Goal: Navigation & Orientation: Understand site structure

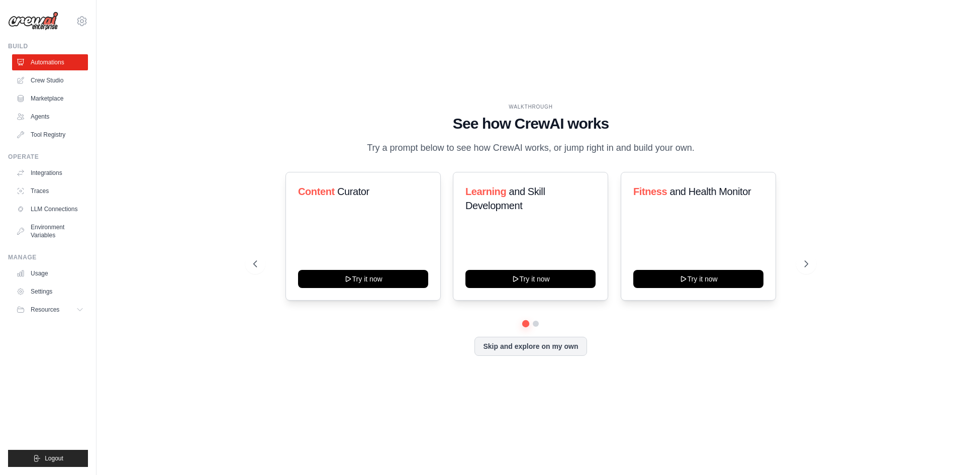
click at [46, 397] on ul "Build Automations Crew Studio Marketplace Agents" at bounding box center [48, 254] width 80 height 424
click at [200, 283] on div "WALKTHROUGH See how [PERSON_NAME] works Try a prompt below to see how [PERSON_N…" at bounding box center [531, 237] width 836 height 455
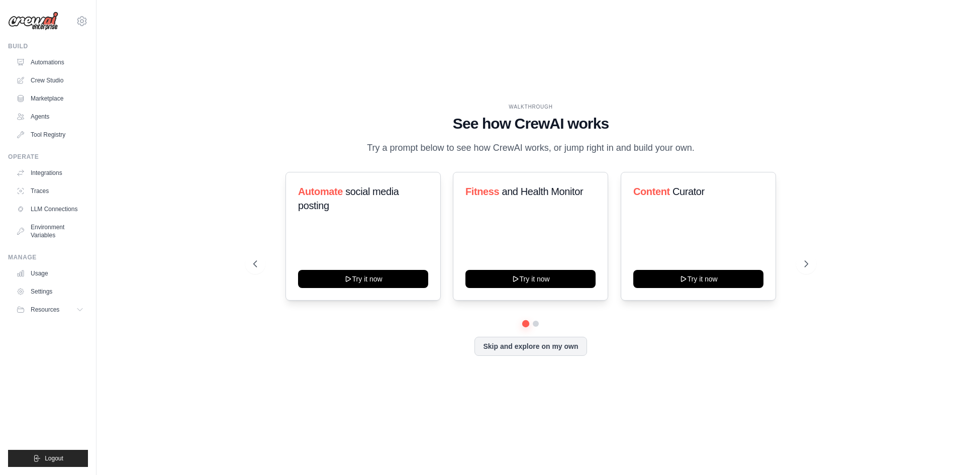
click at [202, 186] on div "WALKTHROUGH See how [PERSON_NAME] works Try a prompt below to see how [PERSON_N…" at bounding box center [531, 237] width 836 height 455
click at [810, 269] on icon at bounding box center [807, 264] width 10 height 10
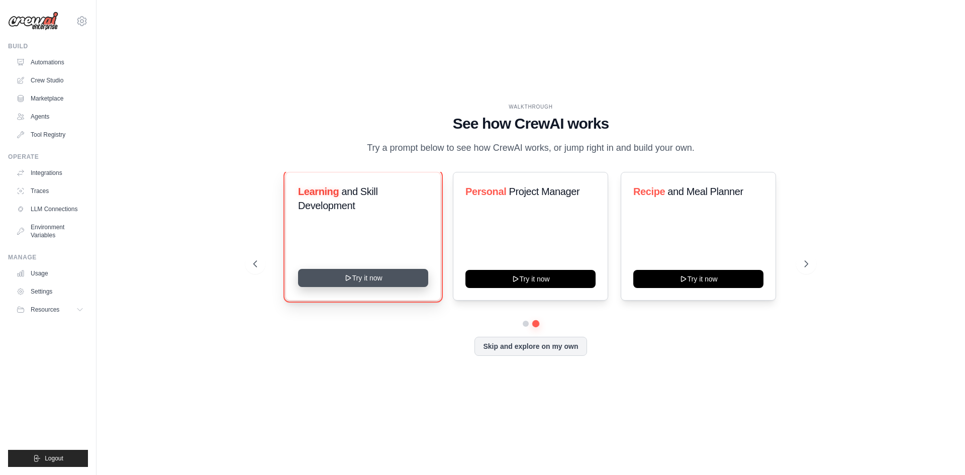
click at [399, 285] on button "Try it now" at bounding box center [363, 278] width 130 height 18
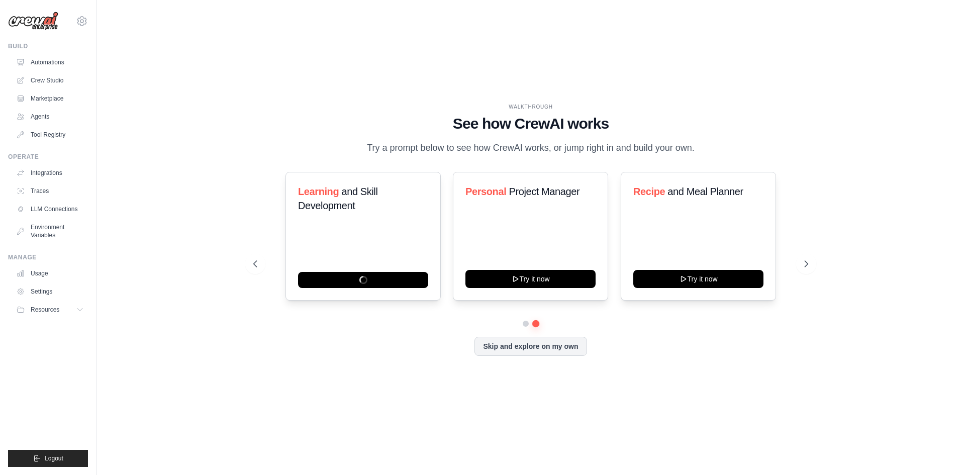
click at [126, 72] on div "WALKTHROUGH See how CrewAI works Try a prompt below to see how CrewAI works, or…" at bounding box center [531, 237] width 836 height 455
click at [49, 393] on ul "Build Automations Crew Studio Marketplace Agents" at bounding box center [48, 254] width 80 height 424
click at [220, 341] on div "WALKTHROUGH See how CrewAI works Try a prompt below to see how CrewAI works, or…" at bounding box center [531, 237] width 836 height 455
click at [369, 203] on span "and Skill Development" at bounding box center [337, 198] width 79 height 25
click at [357, 200] on span "and Skill Development" at bounding box center [337, 198] width 79 height 25
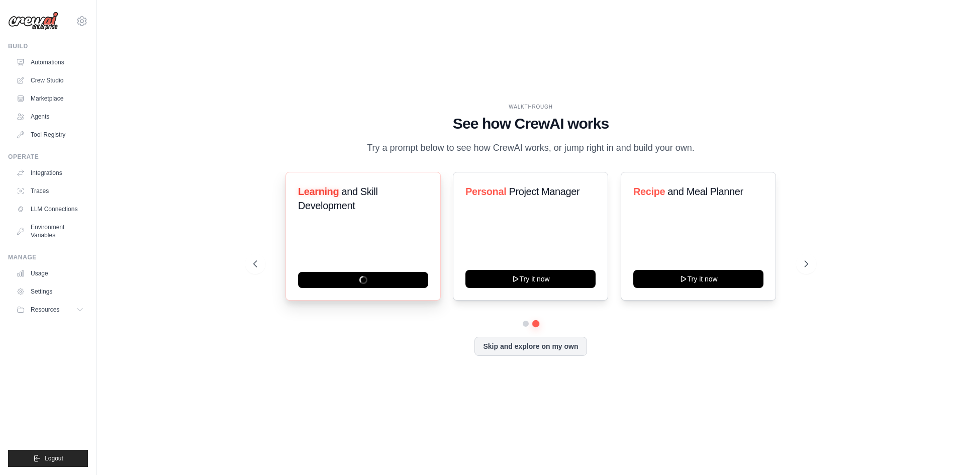
click at [333, 197] on span "Learning" at bounding box center [318, 191] width 41 height 11
click at [61, 64] on link "Automations" at bounding box center [51, 62] width 76 height 16
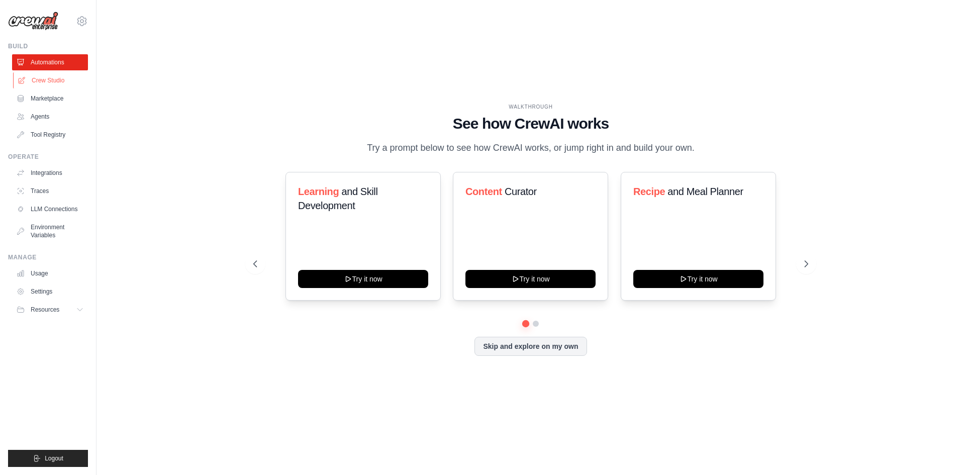
click at [64, 87] on link "Crew Studio" at bounding box center [51, 80] width 76 height 16
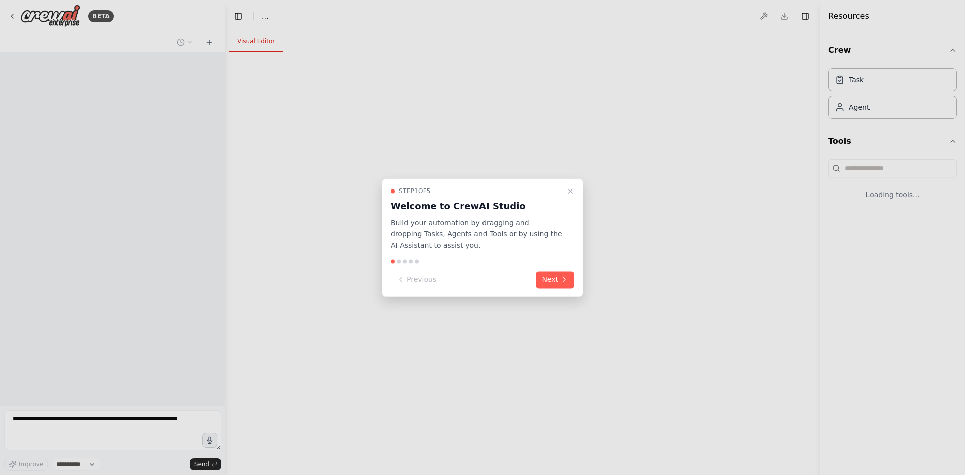
select select "****"
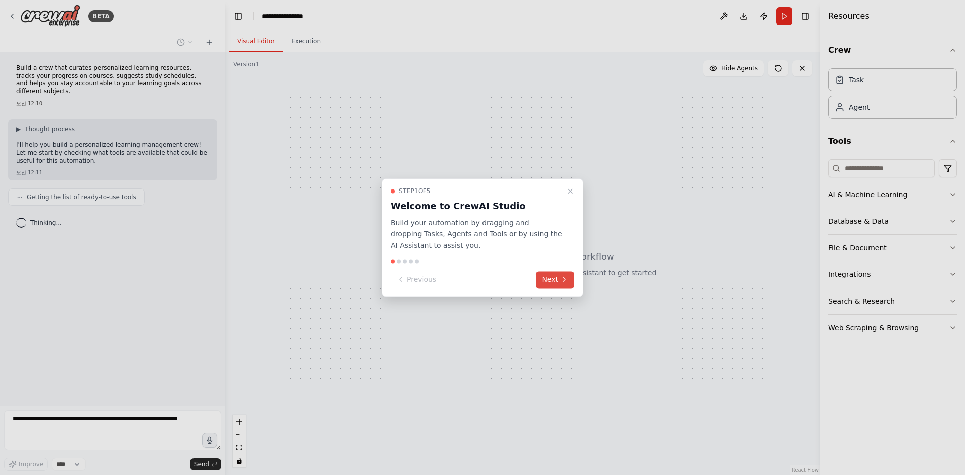
click at [548, 277] on button "Next" at bounding box center [555, 279] width 39 height 17
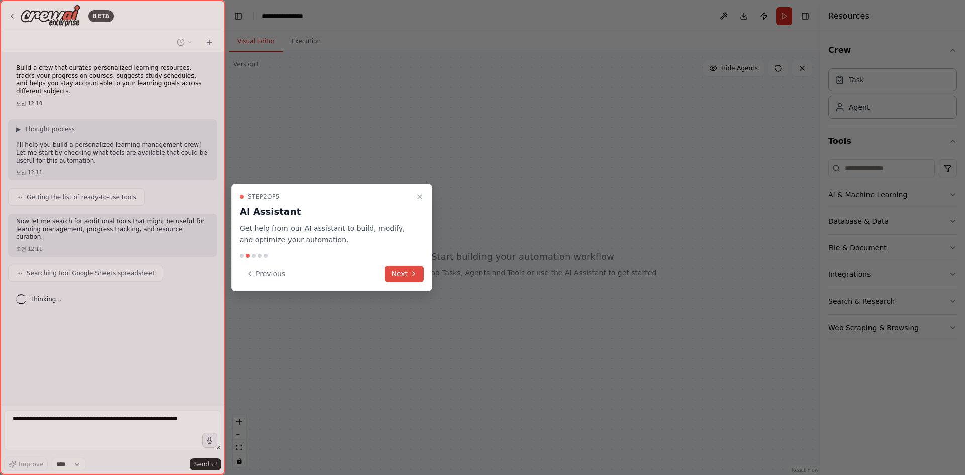
click at [399, 272] on button "Next" at bounding box center [404, 274] width 39 height 17
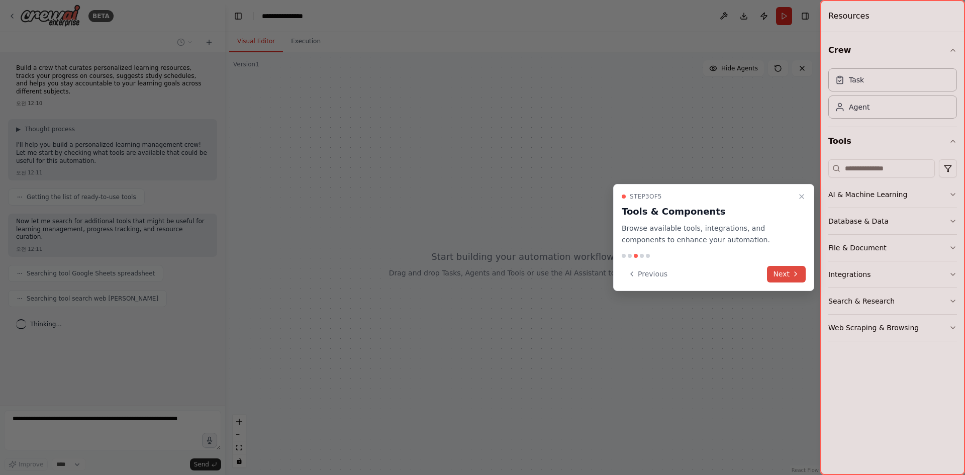
click at [781, 274] on button "Next" at bounding box center [786, 274] width 39 height 17
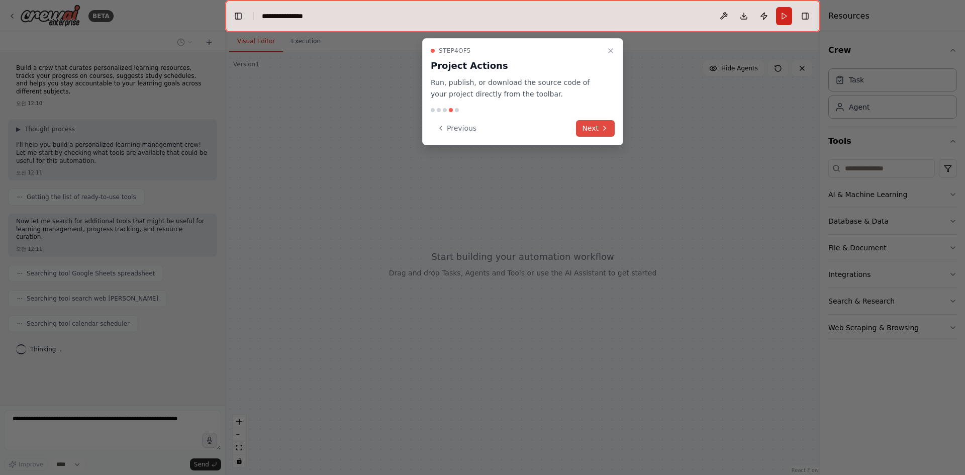
click at [608, 131] on button "Next" at bounding box center [595, 128] width 39 height 17
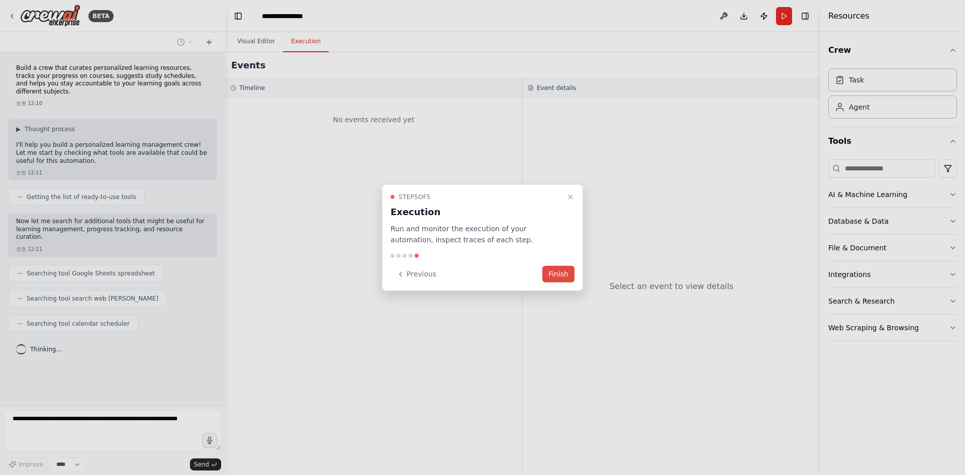
click at [559, 274] on button "Finish" at bounding box center [558, 274] width 32 height 17
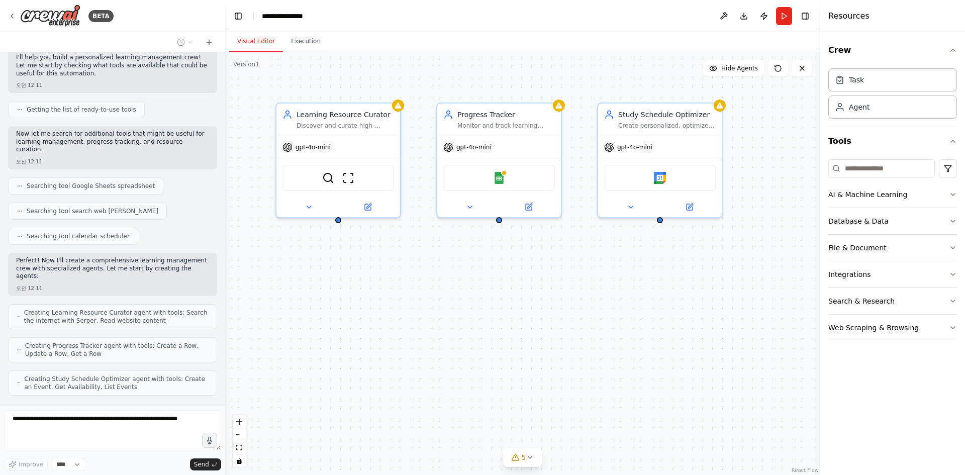
scroll to position [121, 0]
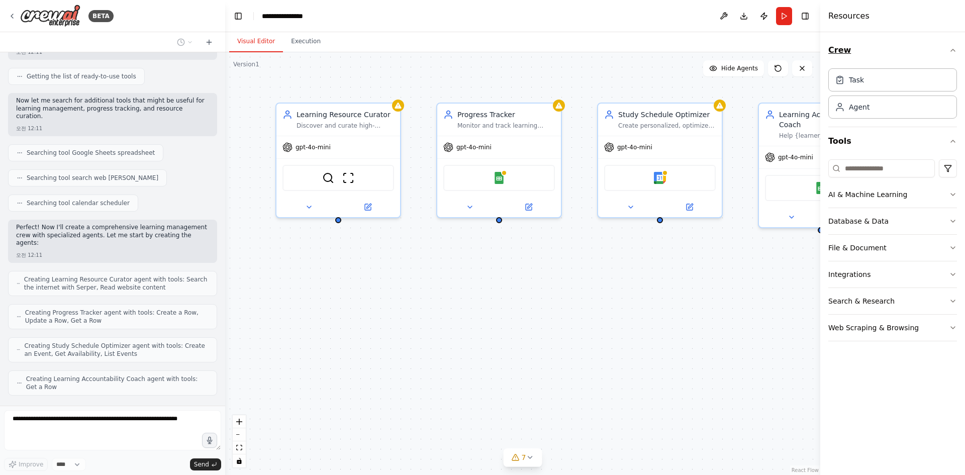
click at [877, 48] on button "Crew" at bounding box center [892, 50] width 129 height 28
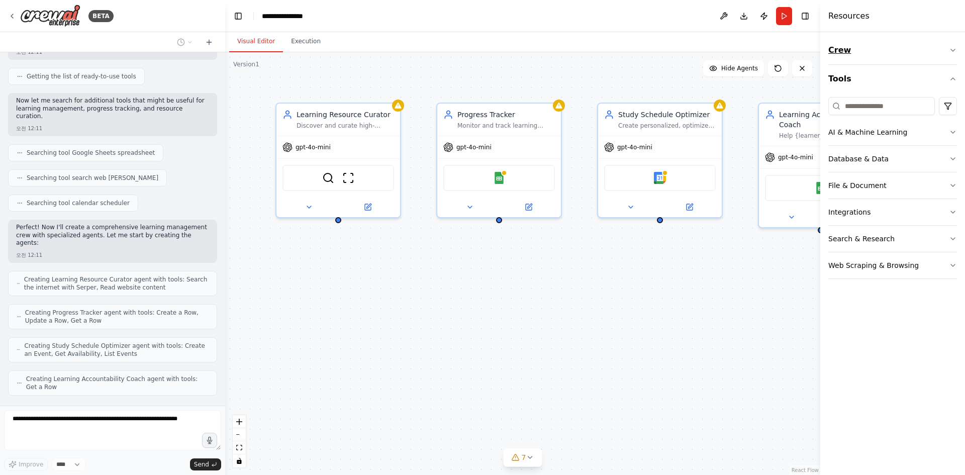
click at [877, 48] on button "Crew" at bounding box center [892, 50] width 129 height 28
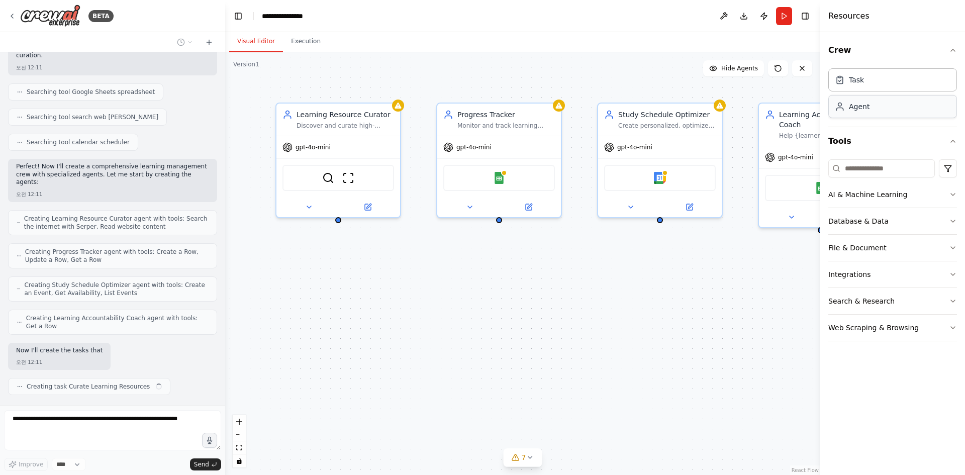
scroll to position [189, 0]
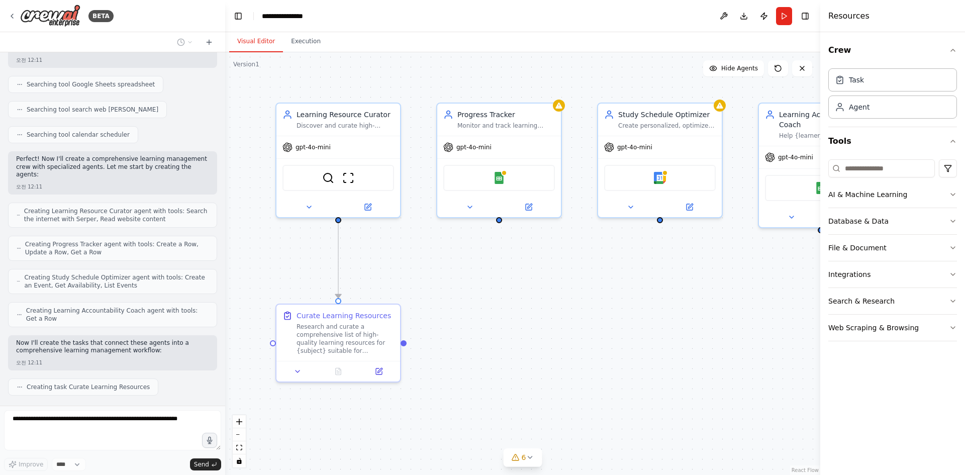
click at [536, 296] on div ".deletable-edge-delete-btn { width: 20px; height: 20px; border: 0px solid #ffff…" at bounding box center [522, 263] width 595 height 422
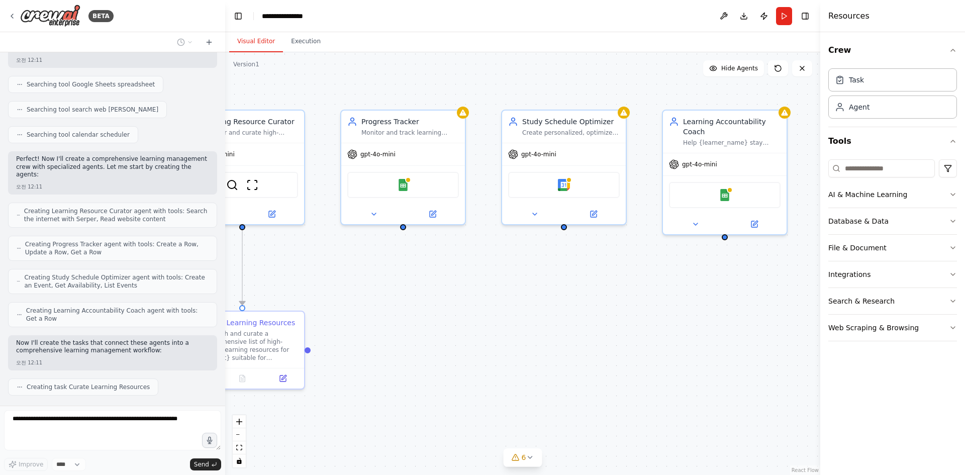
drag, startPoint x: 585, startPoint y: 305, endPoint x: 496, endPoint y: 312, distance: 89.2
click at [487, 313] on div ".deletable-edge-delete-btn { width: 20px; height: 20px; border: 0px solid #ffff…" at bounding box center [522, 263] width 595 height 422
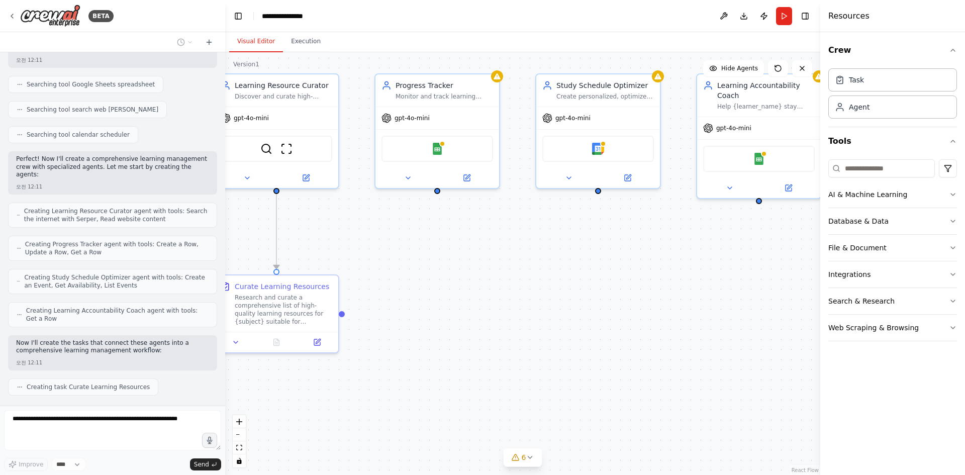
drag, startPoint x: 622, startPoint y: 306, endPoint x: 481, endPoint y: 280, distance: 143.6
click at [676, 275] on div ".deletable-edge-delete-btn { width: 20px; height: 20px; border: 0px solid #ffff…" at bounding box center [522, 263] width 595 height 422
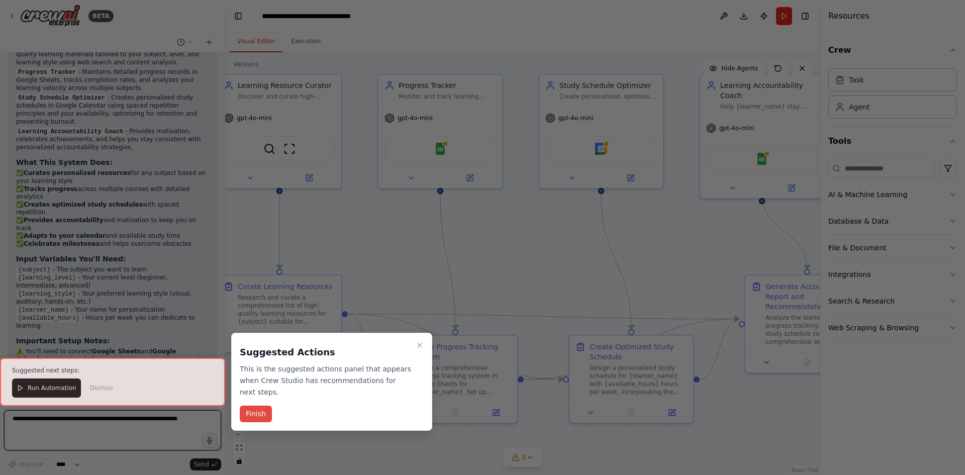
scroll to position [831, 0]
click at [265, 414] on button "Finish" at bounding box center [256, 413] width 32 height 17
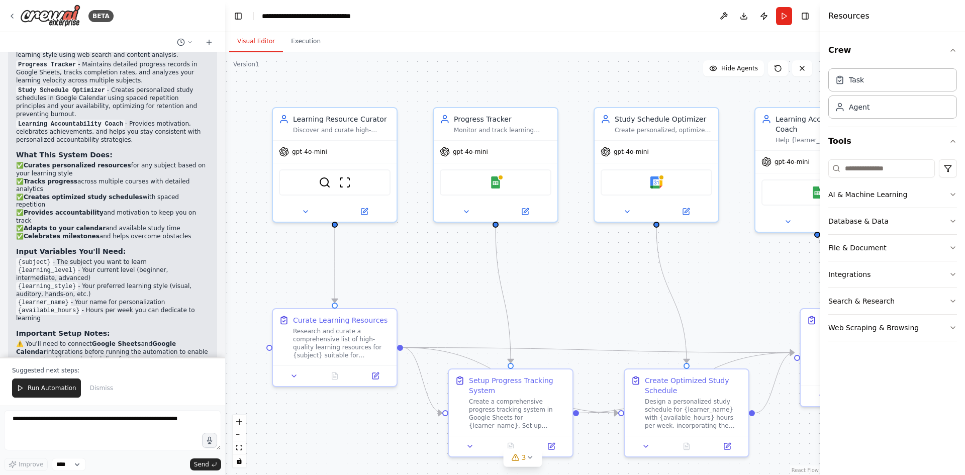
drag, startPoint x: 361, startPoint y: 236, endPoint x: 411, endPoint y: 259, distance: 55.1
click at [411, 259] on div ".deletable-edge-delete-btn { width: 20px; height: 20px; border: 0px solid #ffff…" at bounding box center [522, 263] width 595 height 422
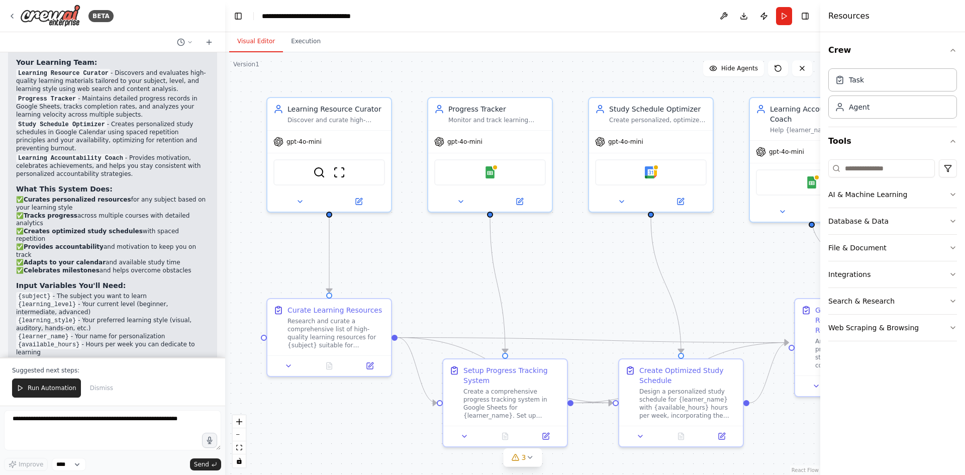
scroll to position [730, 0]
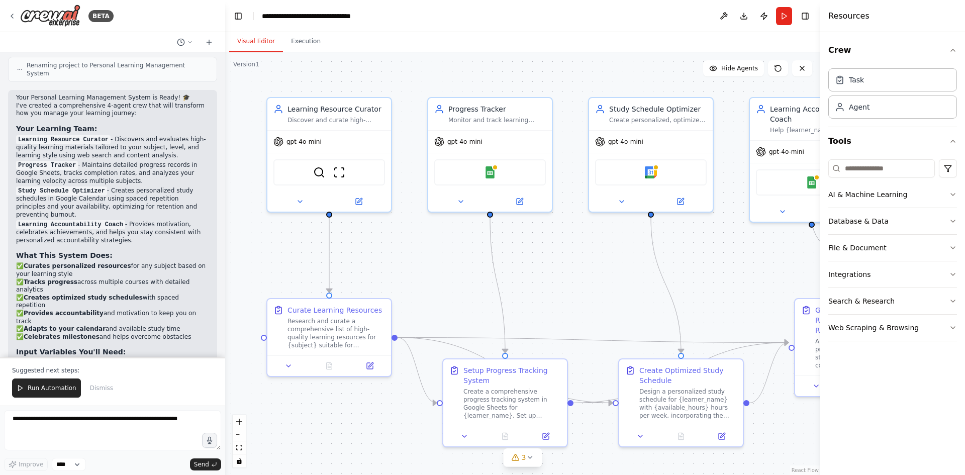
click at [299, 252] on div ".deletable-edge-delete-btn { width: 20px; height: 20px; border: 0px solid #ffff…" at bounding box center [522, 263] width 595 height 422
click at [432, 231] on div ".deletable-edge-delete-btn { width: 20px; height: 20px; border: 0px solid #ffff…" at bounding box center [522, 263] width 595 height 422
click at [293, 15] on div "**********" at bounding box center [318, 16] width 113 height 10
click at [434, 19] on header "**********" at bounding box center [522, 16] width 595 height 32
click at [152, 12] on div "BETA" at bounding box center [112, 16] width 225 height 32
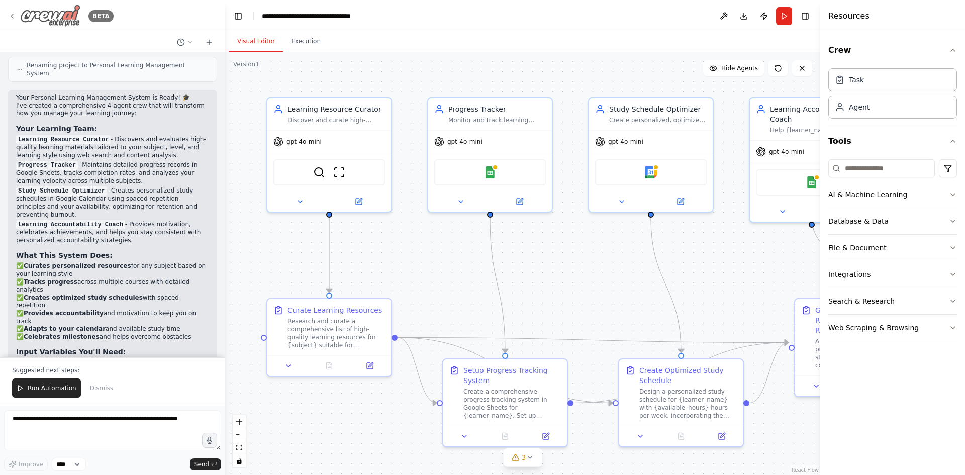
click at [12, 15] on icon at bounding box center [12, 16] width 8 height 8
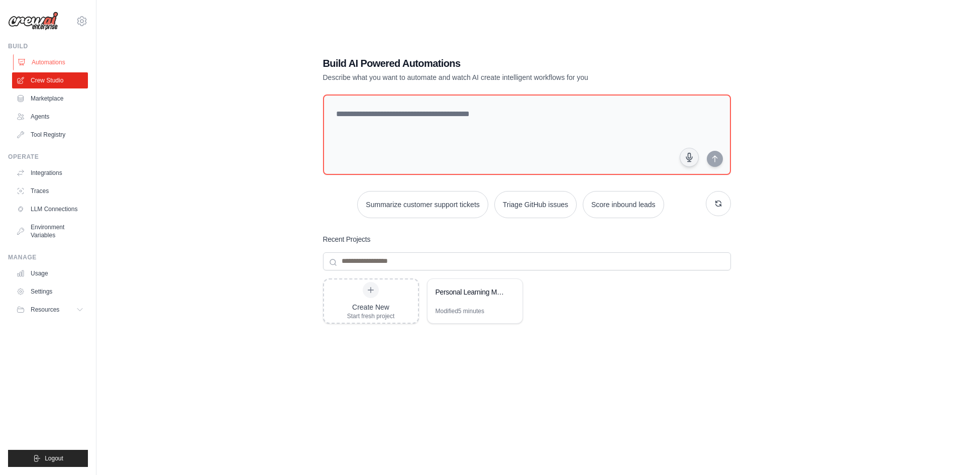
click at [61, 58] on link "Automations" at bounding box center [51, 62] width 76 height 16
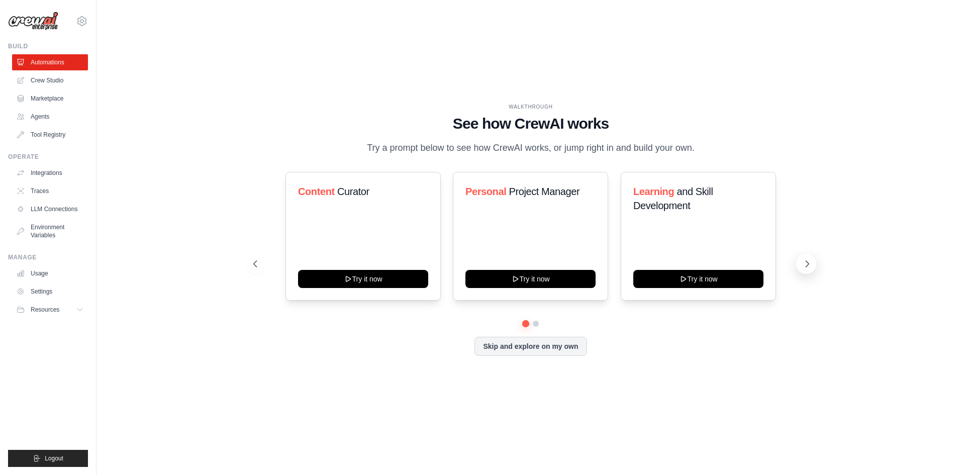
click at [804, 268] on icon at bounding box center [807, 264] width 10 height 10
click at [806, 267] on icon at bounding box center [807, 264] width 3 height 6
click at [65, 117] on link "Agents" at bounding box center [51, 117] width 76 height 16
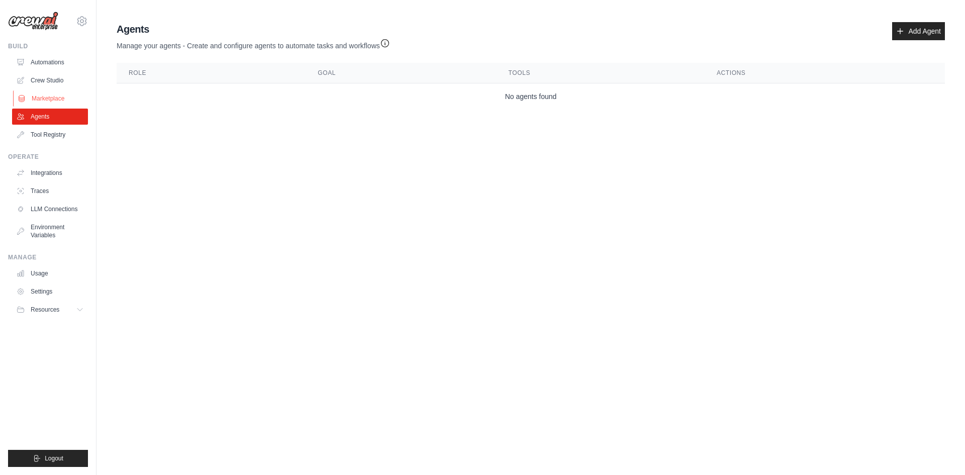
click at [66, 94] on link "Marketplace" at bounding box center [51, 98] width 76 height 16
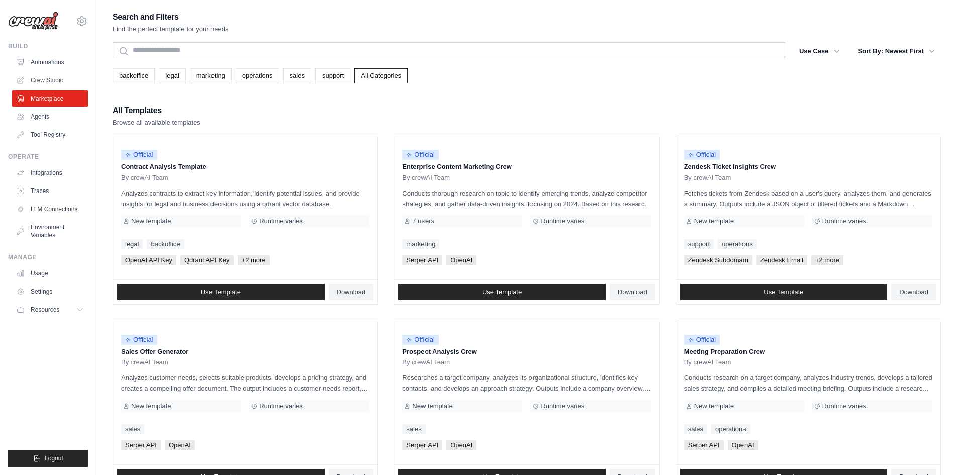
click at [398, 19] on div "Search and Filters Find the perfect template for your needs" at bounding box center [527, 22] width 828 height 24
